Goal: Task Accomplishment & Management: Use online tool/utility

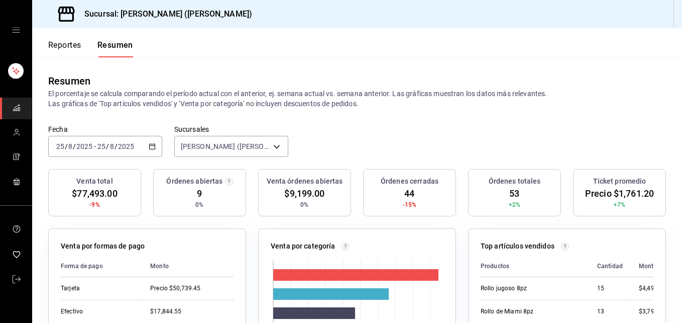
drag, startPoint x: 0, startPoint y: 0, endPoint x: 54, endPoint y: 143, distance: 152.6
click at [54, 143] on div "[DATE] [DATE] - [DATE] [DATE]" at bounding box center [105, 146] width 114 height 21
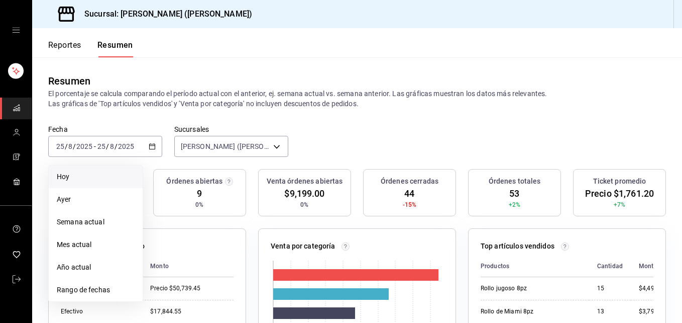
click at [60, 175] on span "Hoy" at bounding box center [96, 176] width 78 height 11
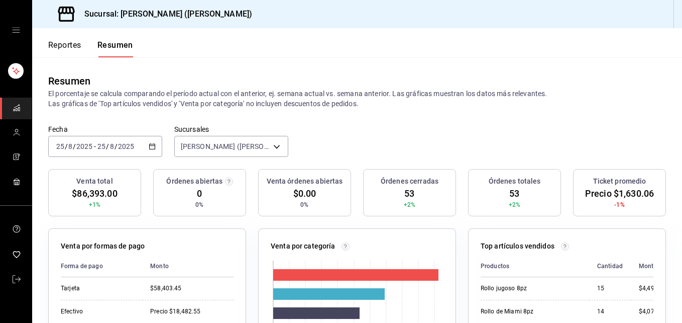
click at [63, 50] on button "Reportes" at bounding box center [64, 48] width 33 height 17
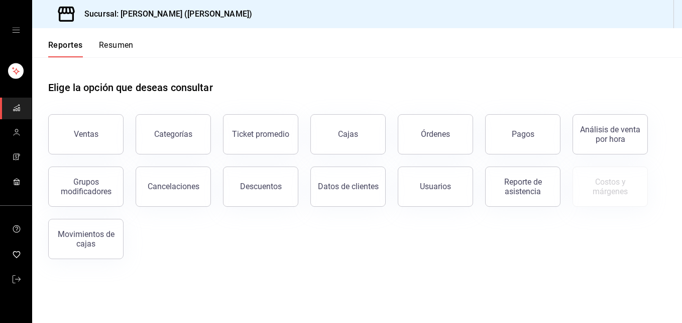
click at [119, 48] on font "Resumen" at bounding box center [116, 45] width 35 height 10
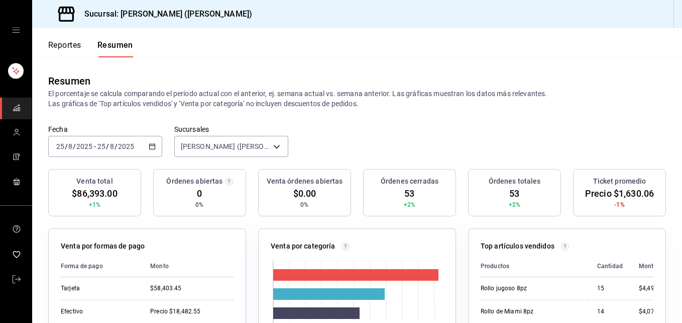
click at [63, 43] on font "Reportes" at bounding box center [64, 45] width 33 height 10
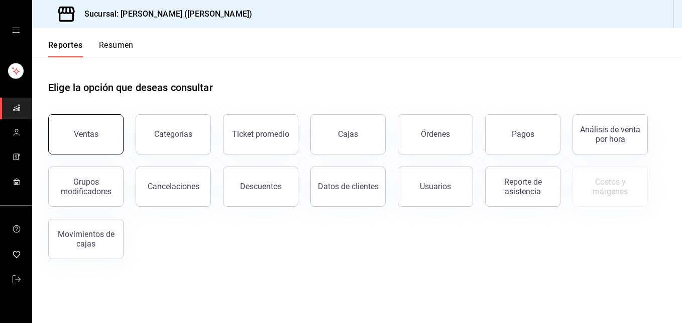
click at [98, 132] on button "Ventas" at bounding box center [85, 134] width 75 height 40
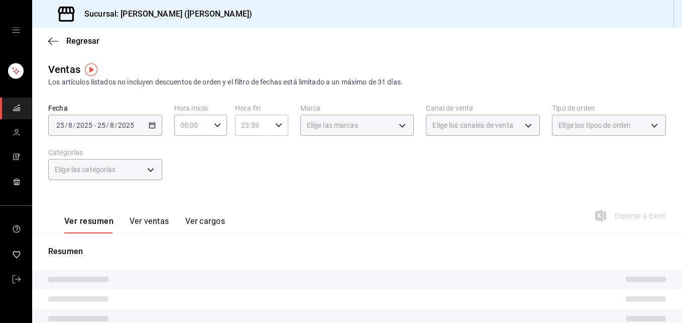
click at [212, 121] on div "00:00 Hora inicio" at bounding box center [200, 125] width 53 height 21
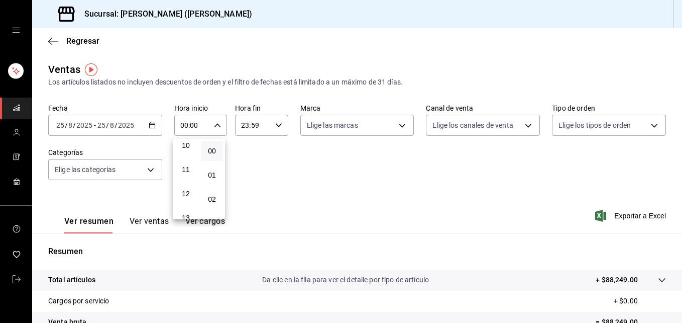
scroll to position [251, 0]
click at [188, 187] on span "12" at bounding box center [186, 189] width 10 height 8
type input "12:00"
click at [420, 223] on div at bounding box center [341, 161] width 682 height 323
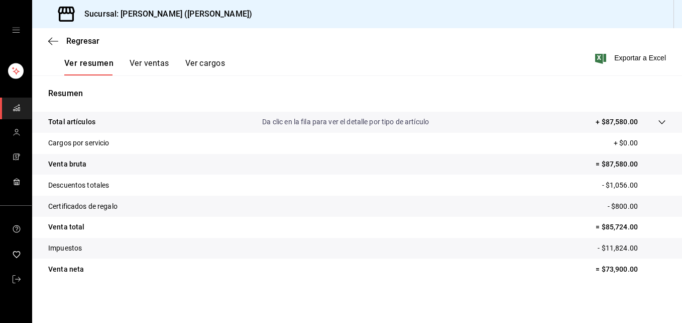
scroll to position [159, 0]
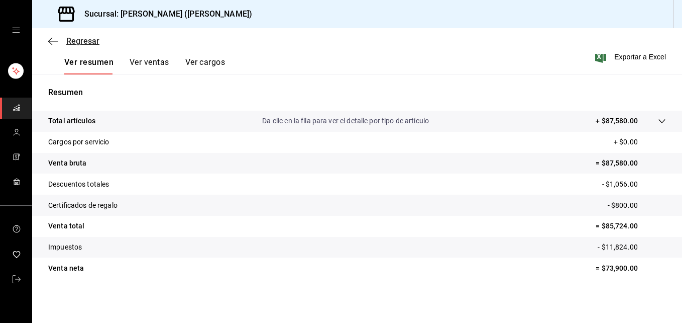
click at [50, 44] on icon "button" at bounding box center [53, 41] width 10 height 9
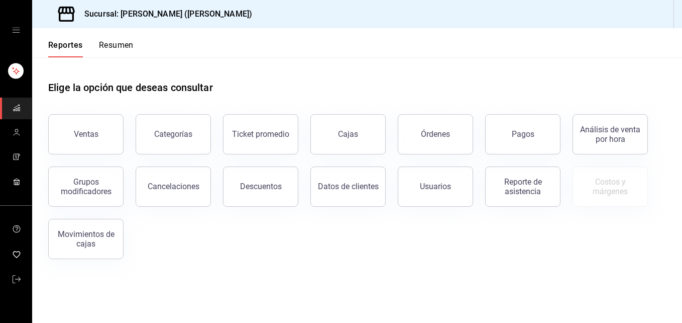
click at [113, 50] on button "Resumen" at bounding box center [116, 48] width 35 height 17
